Goal: Download file/media

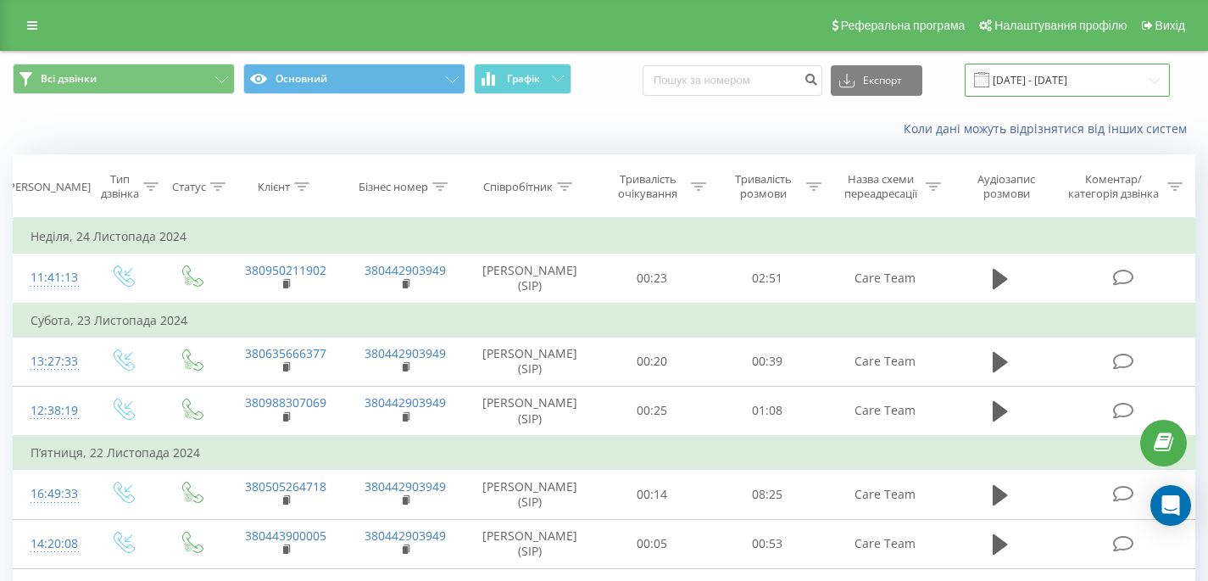
click at [1033, 77] on input "[DATE] - [DATE]" at bounding box center [1067, 80] width 205 height 33
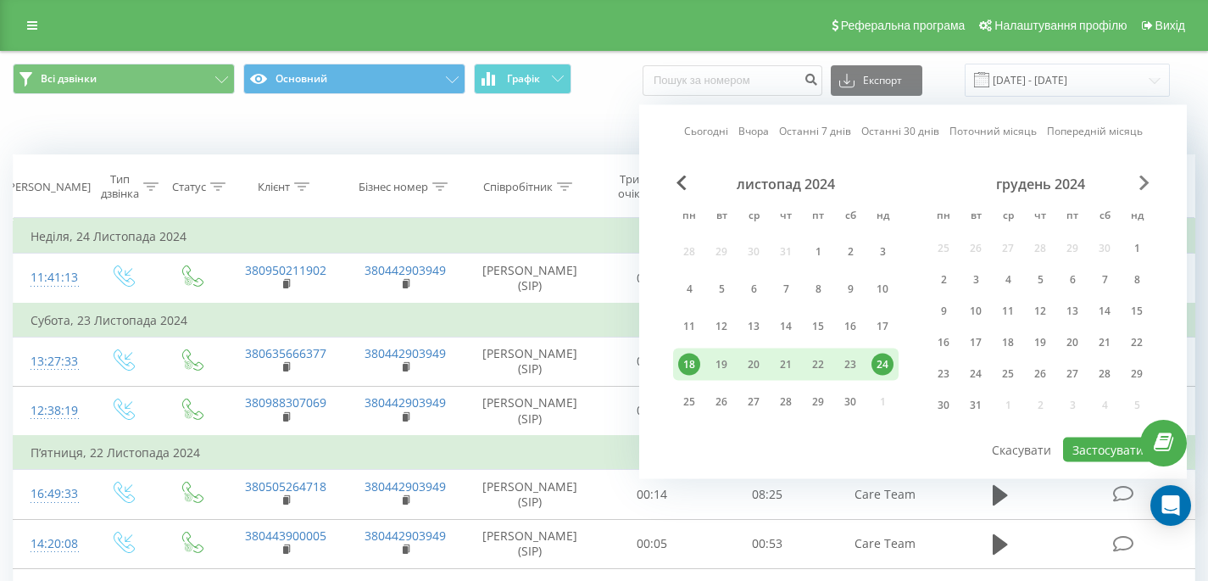
click at [1147, 178] on span "Next Month" at bounding box center [1145, 183] width 10 height 15
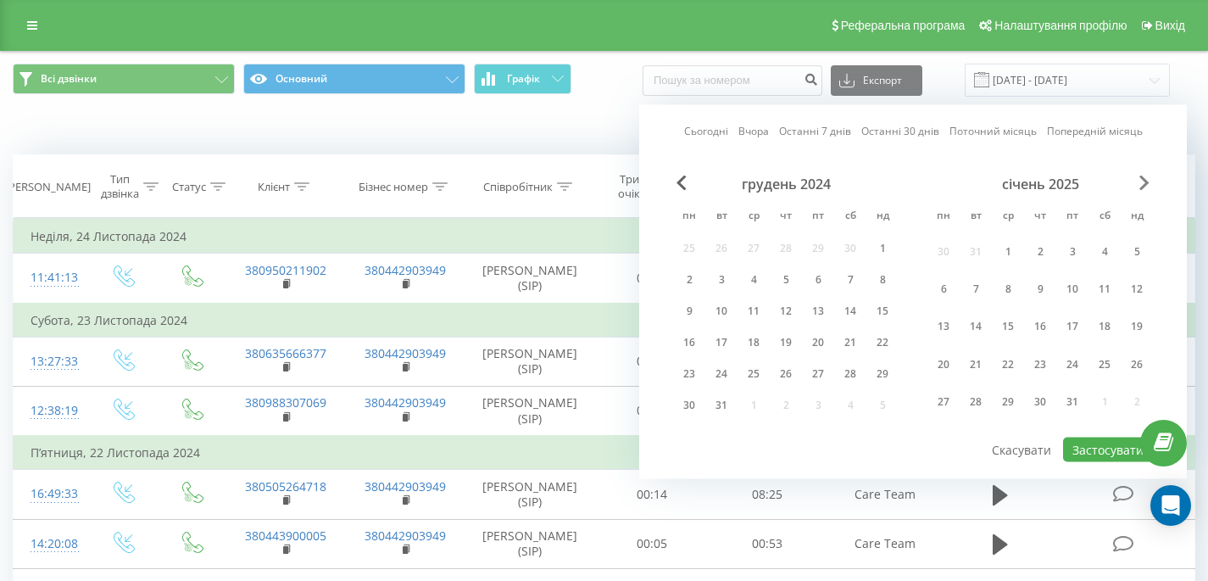
click at [1147, 178] on span "Next Month" at bounding box center [1145, 183] width 10 height 15
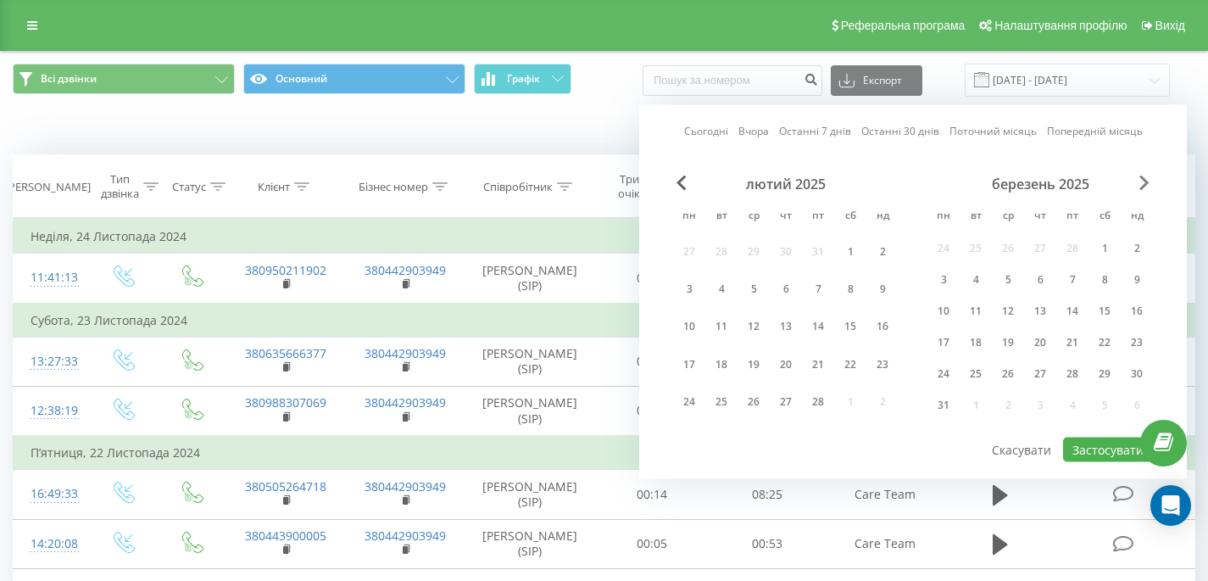
click at [1147, 178] on span "Next Month" at bounding box center [1145, 183] width 10 height 15
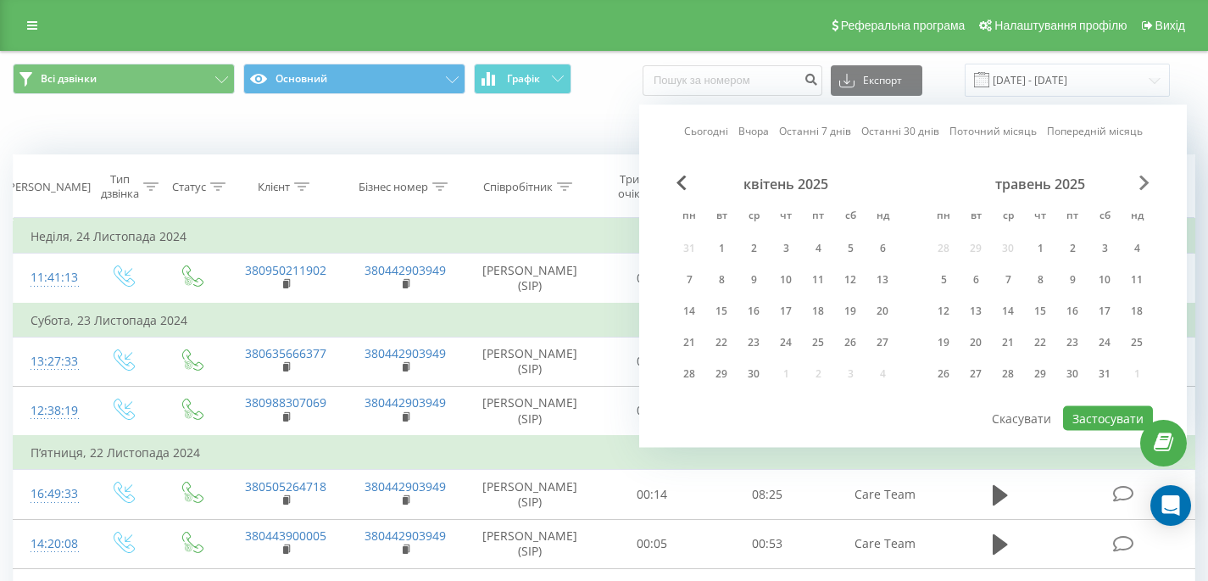
click at [1147, 178] on span "Next Month" at bounding box center [1145, 183] width 10 height 15
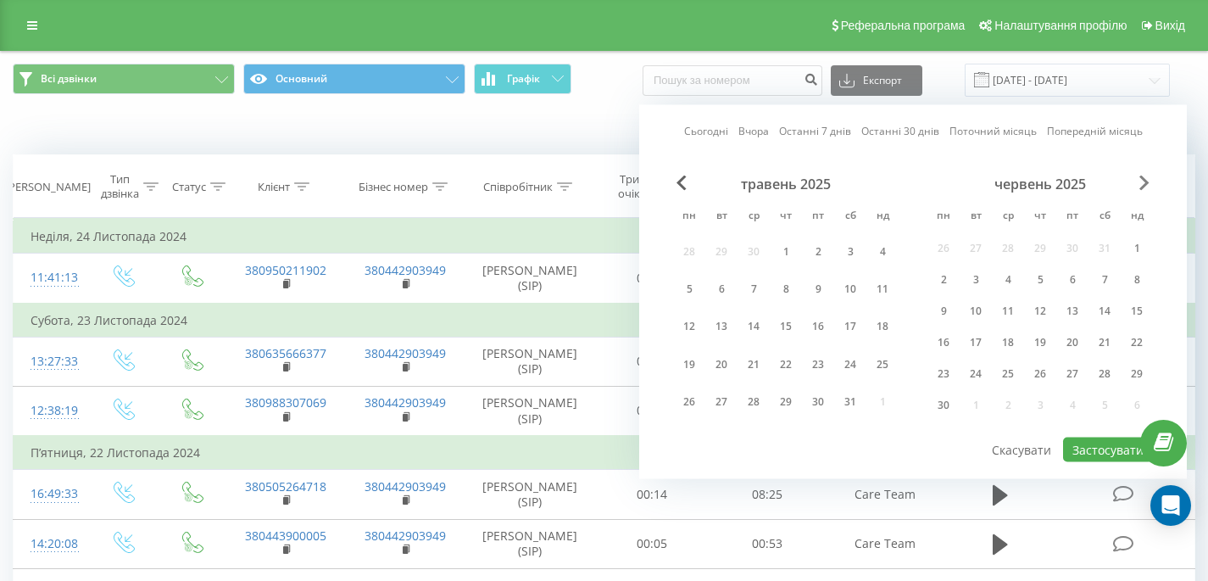
click at [1147, 178] on span "Next Month" at bounding box center [1145, 183] width 10 height 15
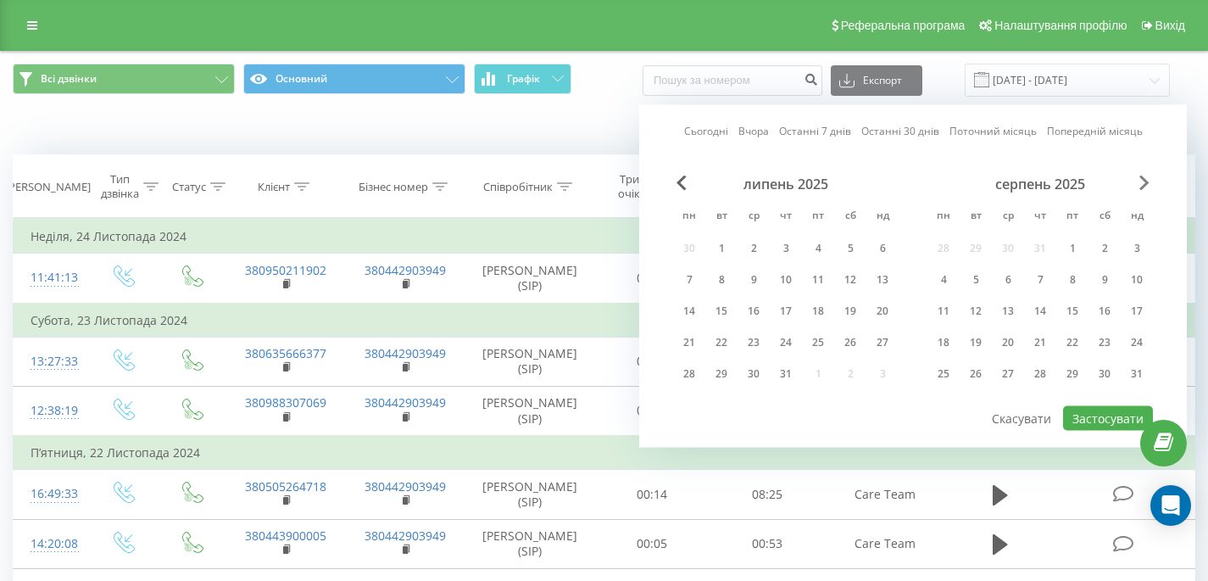
click at [1147, 178] on span "Next Month" at bounding box center [1145, 183] width 10 height 15
click at [945, 288] on div "8" at bounding box center [944, 280] width 22 height 22
click at [941, 304] on div "15" at bounding box center [944, 311] width 22 height 22
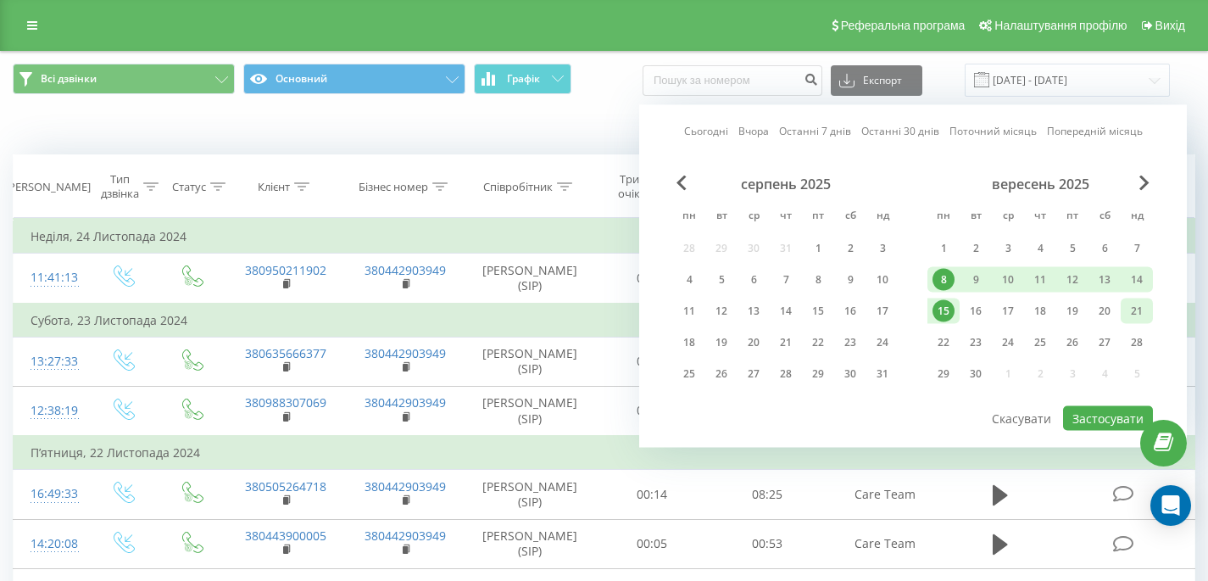
click at [1141, 303] on div "21" at bounding box center [1137, 311] width 22 height 22
click at [950, 309] on div "15" at bounding box center [944, 311] width 22 height 22
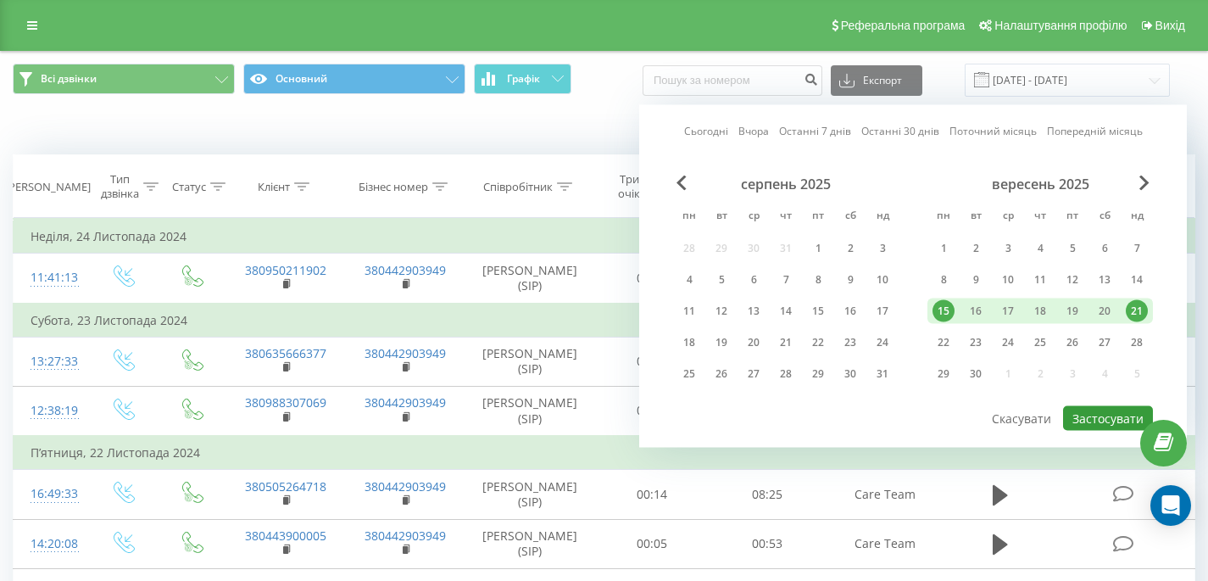
click at [1102, 416] on button "Застосувати" at bounding box center [1108, 418] width 90 height 25
type input "[DATE] - [DATE]"
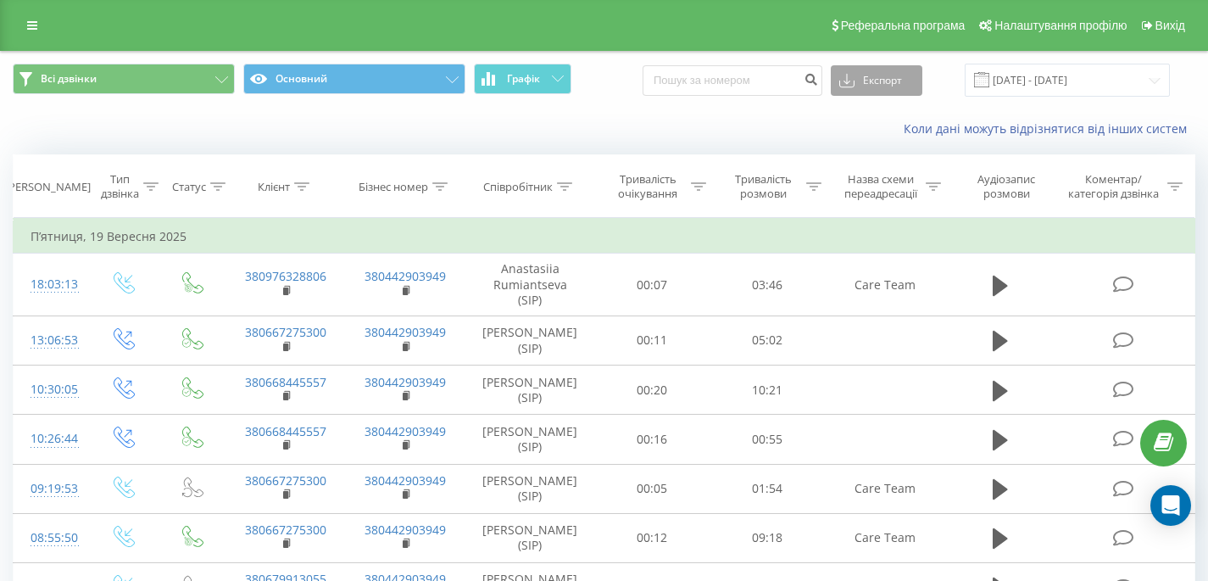
click at [855, 85] on icon at bounding box center [847, 80] width 15 height 17
click at [869, 166] on span ".xlsx" at bounding box center [858, 173] width 25 height 16
